Goal: Information Seeking & Learning: Find specific fact

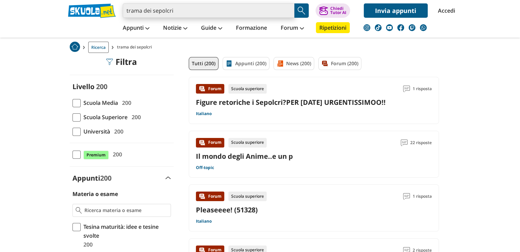
click at [143, 8] on input "trama dei sepolcri" at bounding box center [209, 10] width 172 height 14
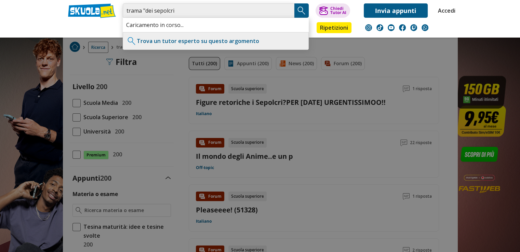
click at [173, 12] on input "trama "dei sepolcri" at bounding box center [209, 10] width 172 height 14
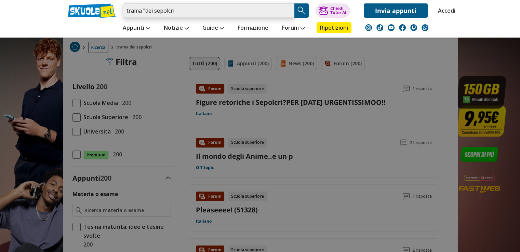
click at [174, 12] on input "trama "dei sepolcri" at bounding box center [209, 10] width 172 height 14
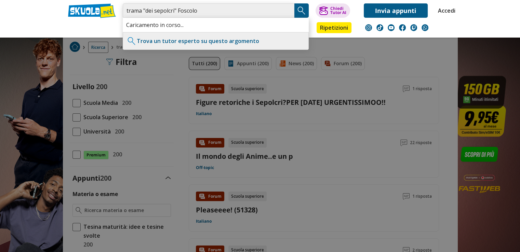
type input "trama "dei sepolcri" Foscolo"
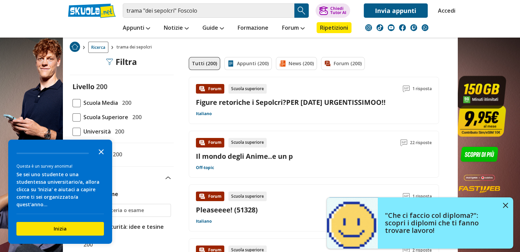
click at [100, 158] on icon "Close the survey" at bounding box center [101, 152] width 14 height 14
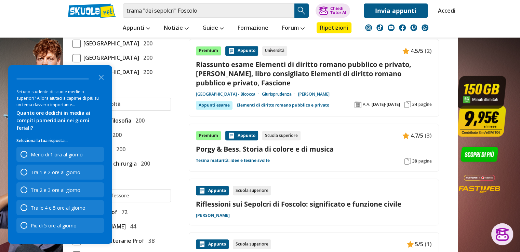
scroll to position [342, 0]
click at [97, 84] on icon "Close the survey" at bounding box center [101, 77] width 14 height 14
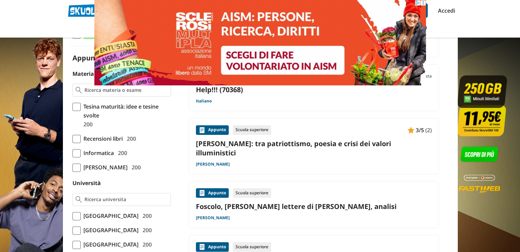
scroll to position [239, 0]
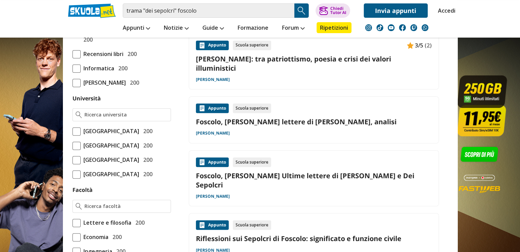
click at [236, 171] on link "Foscolo, [PERSON_NAME] Ultime lettere di [PERSON_NAME] e Dei Sepolcri" at bounding box center [314, 180] width 236 height 18
